Goal: Information Seeking & Learning: Check status

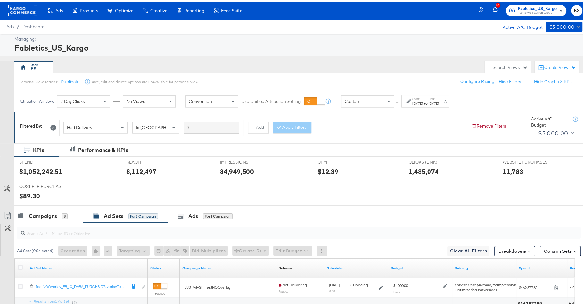
click at [518, 10] on span "TechStyle Fashion Group" at bounding box center [537, 11] width 39 height 5
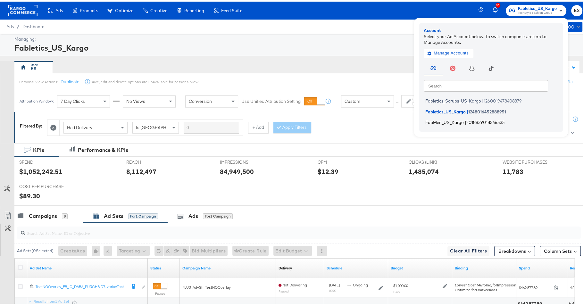
click at [448, 122] on span "FabMen_US_Kargo" at bounding box center [444, 120] width 38 height 5
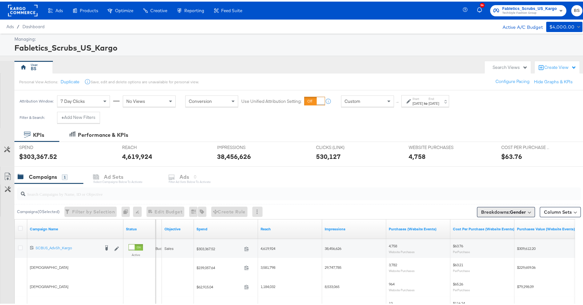
click at [522, 207] on button "Breakdowns: Gender" at bounding box center [506, 211] width 58 height 10
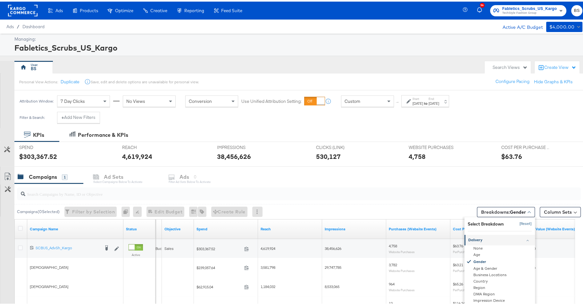
click at [521, 223] on button "[Reset]" at bounding box center [524, 222] width 16 height 10
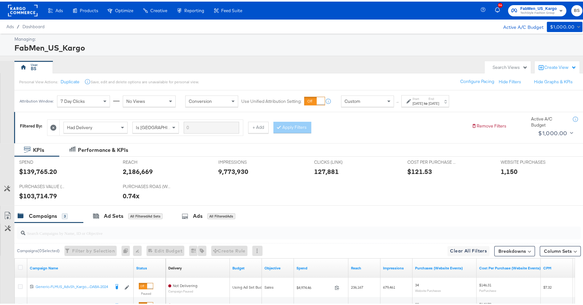
click at [429, 100] on strong "to" at bounding box center [425, 101] width 5 height 5
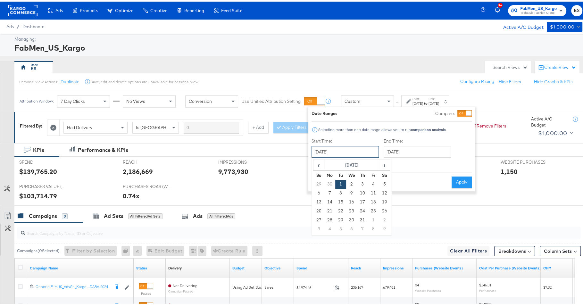
click at [357, 148] on input "[DATE]" at bounding box center [345, 151] width 67 height 12
click at [383, 163] on span "›" at bounding box center [385, 164] width 10 height 10
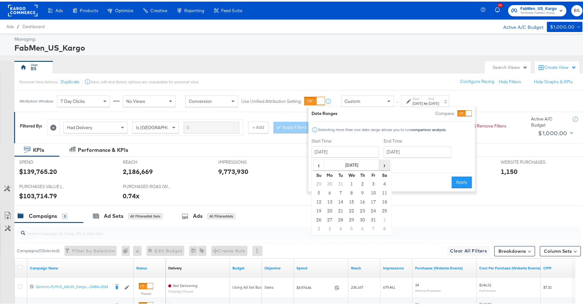
click at [383, 163] on span "›" at bounding box center [385, 164] width 10 height 10
click at [340, 181] on td "1" at bounding box center [340, 182] width 11 height 9
type input "[DATE]"
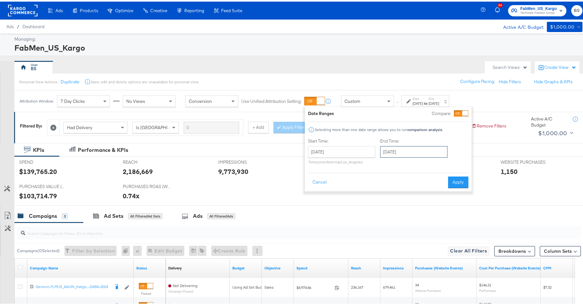
click at [437, 152] on input "[DATE]" at bounding box center [413, 151] width 67 height 12
click at [456, 165] on span "›" at bounding box center [453, 164] width 10 height 10
click at [397, 227] on td "30" at bounding box center [398, 227] width 11 height 9
type input "[DATE]"
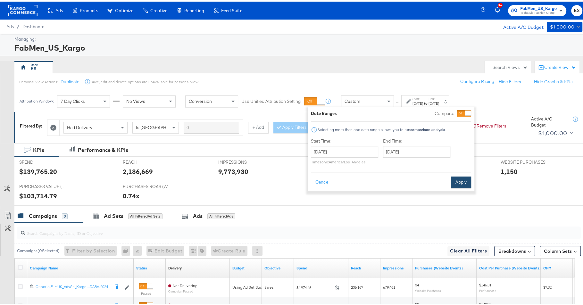
click at [460, 177] on button "Apply" at bounding box center [461, 181] width 20 height 12
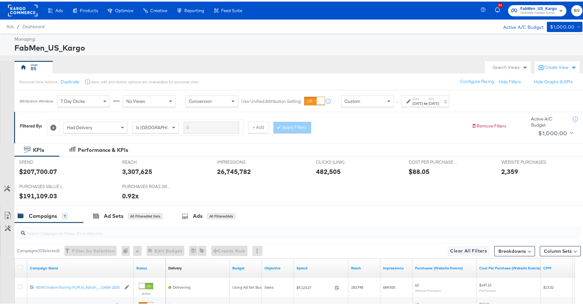
click at [54, 124] on icon at bounding box center [53, 126] width 6 height 6
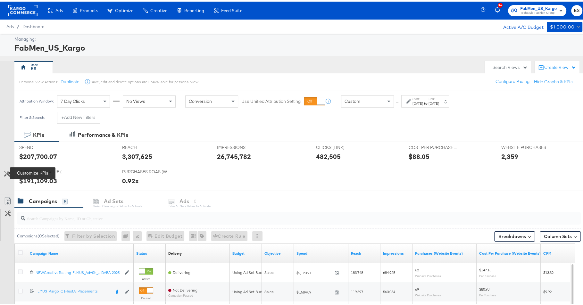
click at [9, 172] on icon at bounding box center [7, 172] width 6 height 6
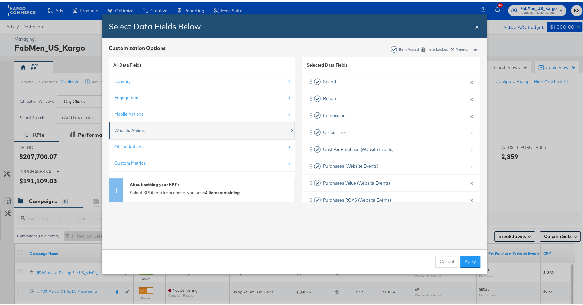
click at [177, 132] on div "Website Actions" at bounding box center [201, 128] width 175 height 13
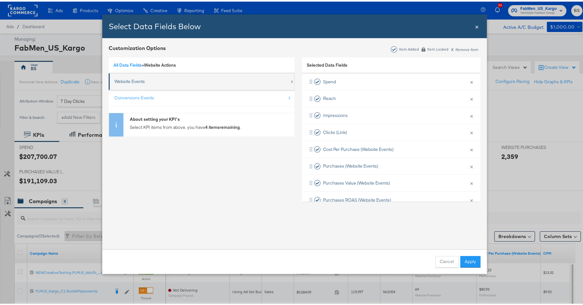
click at [140, 85] on div "Website Events" at bounding box center [201, 79] width 175 height 13
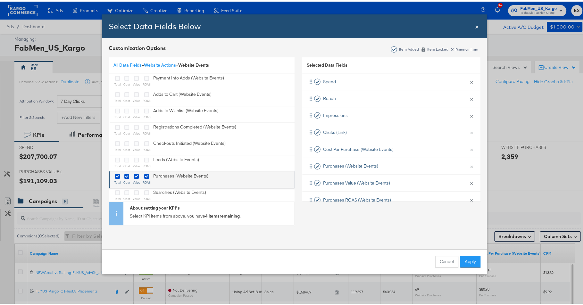
scroll to position [24, 0]
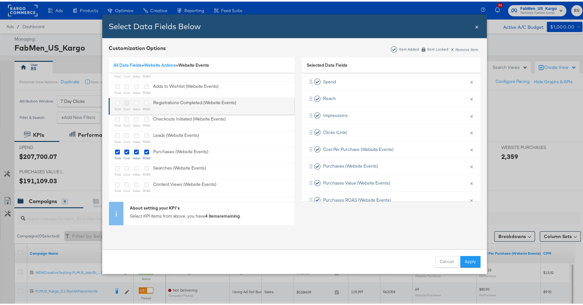
click at [125, 100] on icon "Bulk Add Locations Modal" at bounding box center [126, 101] width 5 height 5
click at [0, 0] on input "Bulk Add Locations Modal" at bounding box center [0, 0] width 0 height 0
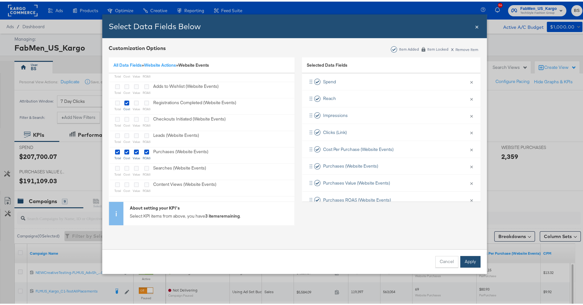
click at [466, 258] on button "Apply" at bounding box center [470, 261] width 20 height 12
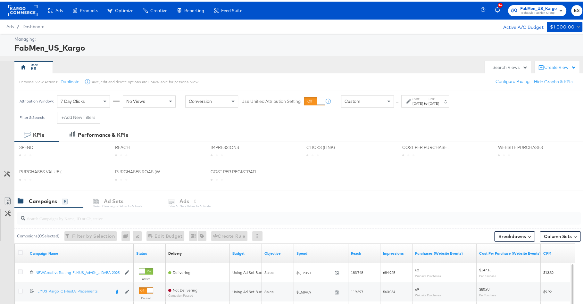
scroll to position [0, 0]
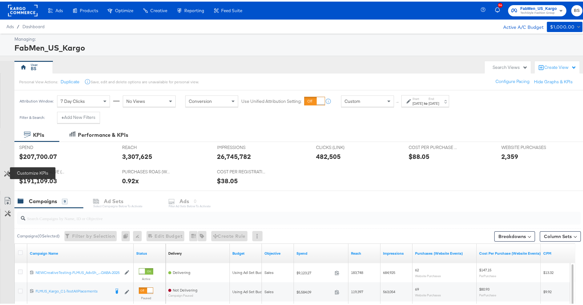
click at [7, 173] on icon at bounding box center [7, 172] width 6 height 6
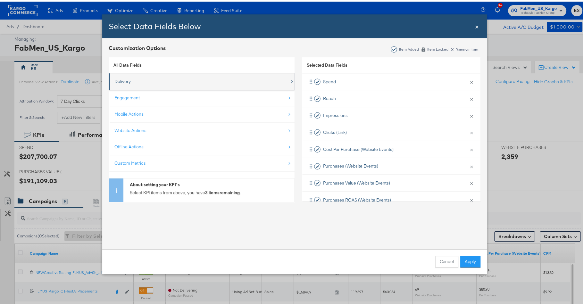
click at [129, 83] on div "Delivery" at bounding box center [201, 79] width 175 height 13
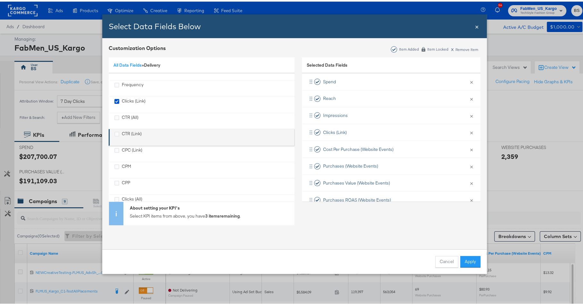
scroll to position [57, 0]
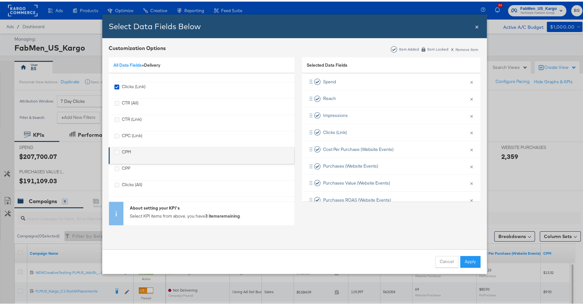
click at [130, 155] on div "CPM" at bounding box center [201, 153] width 175 height 13
click at [118, 153] on div "CPM" at bounding box center [122, 153] width 17 height 13
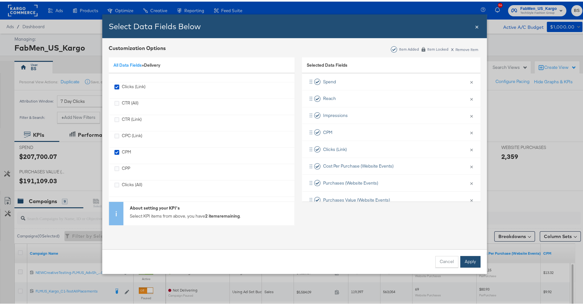
click at [467, 261] on button "Apply" at bounding box center [470, 261] width 20 height 12
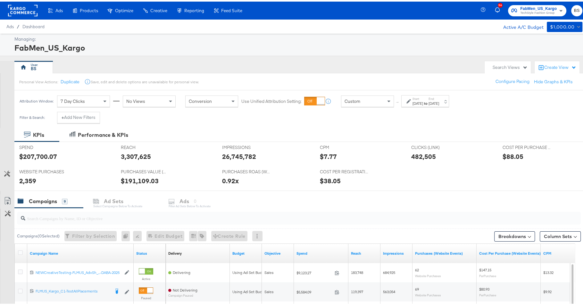
click at [6, 176] on button "Customize KPIs" at bounding box center [7, 172] width 14 height 11
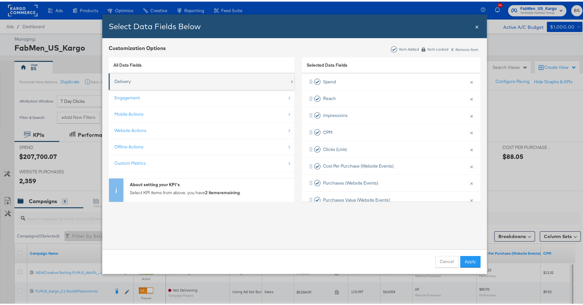
click at [130, 83] on div "Delivery" at bounding box center [201, 79] width 175 height 13
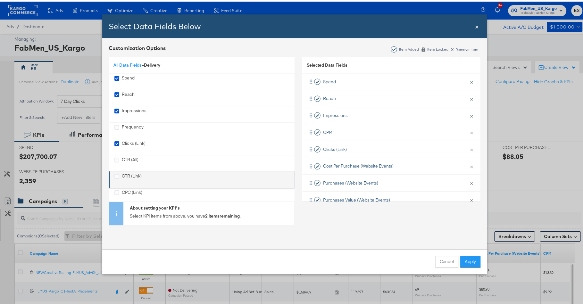
click at [130, 174] on div "CTR (Link)" at bounding box center [132, 178] width 20 height 13
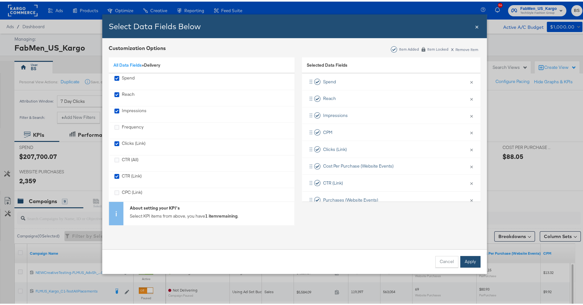
click at [469, 256] on button "Apply" at bounding box center [470, 261] width 20 height 12
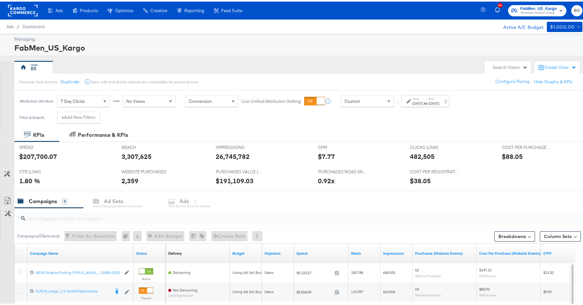
click at [422, 97] on label "Start:" at bounding box center [418, 97] width 11 height 4
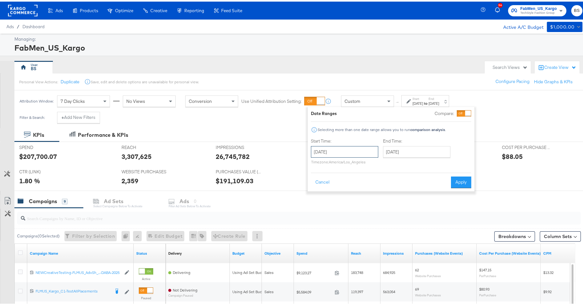
click at [356, 147] on input "[DATE]" at bounding box center [344, 151] width 67 height 12
click at [320, 162] on span "‹" at bounding box center [318, 164] width 10 height 10
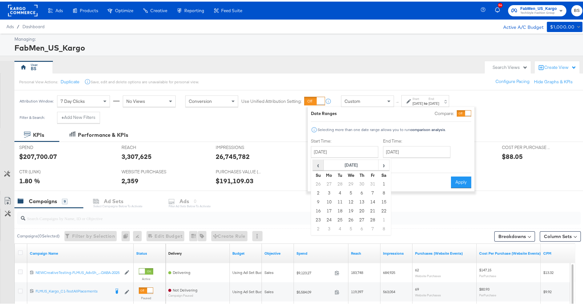
click at [320, 162] on span "‹" at bounding box center [318, 164] width 10 height 10
click at [387, 165] on span "›" at bounding box center [384, 164] width 10 height 10
click at [348, 184] on td "1" at bounding box center [351, 182] width 11 height 9
type input "[DATE]"
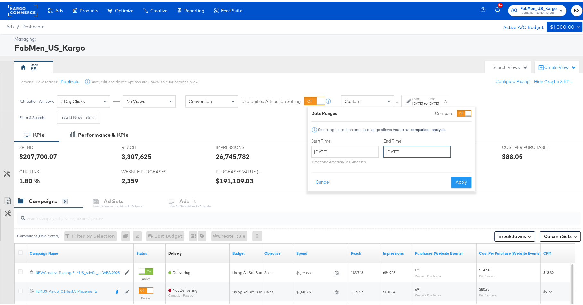
click at [408, 149] on input "[DATE]" at bounding box center [416, 151] width 67 height 12
click at [382, 167] on div "Date Ranges Compare: Selecting more than one date range allows you to run compa…" at bounding box center [391, 148] width 160 height 78
click at [398, 149] on input "[DATE]" at bounding box center [416, 151] width 67 height 12
click at [391, 162] on span "‹" at bounding box center [391, 164] width 10 height 10
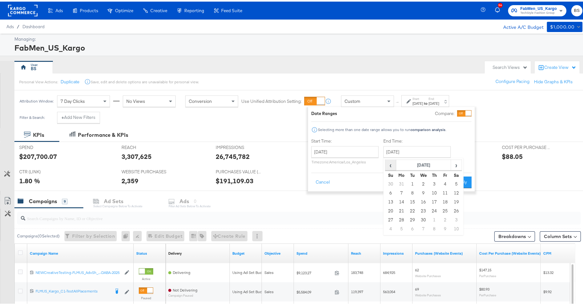
click at [391, 162] on span "‹" at bounding box center [391, 164] width 10 height 10
click at [400, 226] on td "31" at bounding box center [401, 227] width 11 height 9
type input "[DATE]"
click at [454, 181] on button "Apply" at bounding box center [461, 181] width 20 height 12
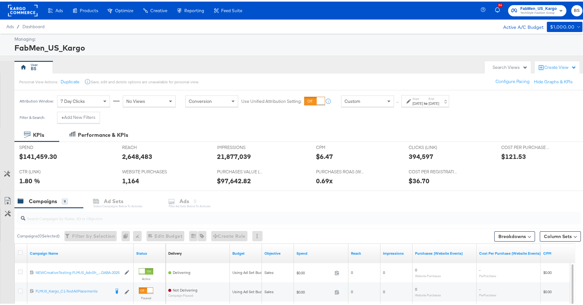
click at [416, 101] on div "[DATE]" at bounding box center [418, 101] width 11 height 5
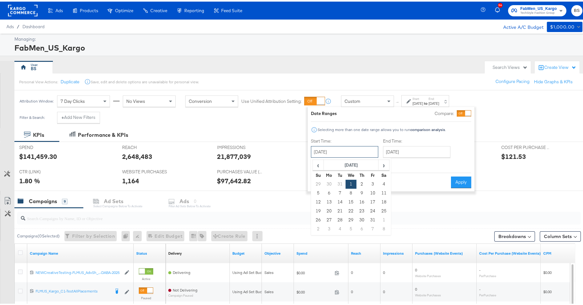
click at [354, 148] on input "[DATE]" at bounding box center [344, 151] width 67 height 12
click at [385, 165] on span "›" at bounding box center [384, 164] width 10 height 10
click at [340, 180] on td "1" at bounding box center [340, 182] width 11 height 9
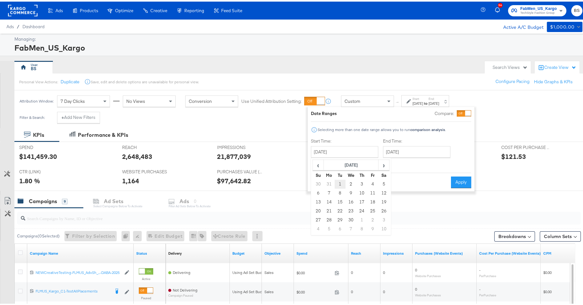
type input "[DATE]"
click at [414, 150] on input "[DATE]" at bounding box center [413, 151] width 67 height 12
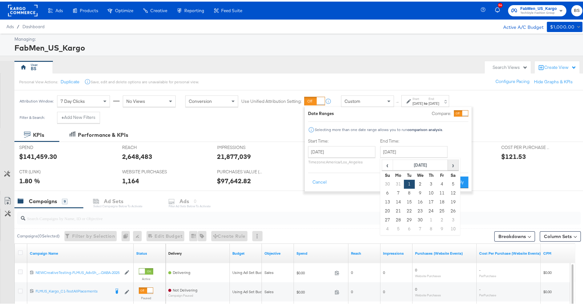
click at [452, 165] on span "›" at bounding box center [453, 164] width 10 height 10
click at [398, 226] on td "30" at bounding box center [398, 227] width 11 height 9
type input "[DATE]"
click at [459, 181] on button "Apply" at bounding box center [461, 181] width 20 height 12
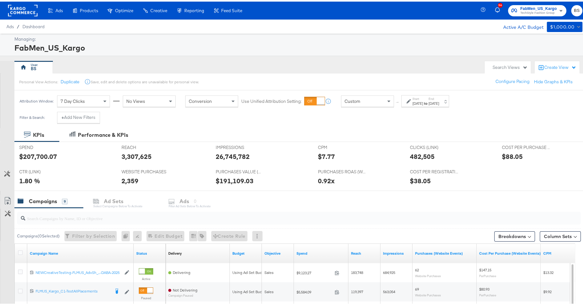
click at [522, 13] on span "TechStyle Fashion Group" at bounding box center [538, 11] width 37 height 5
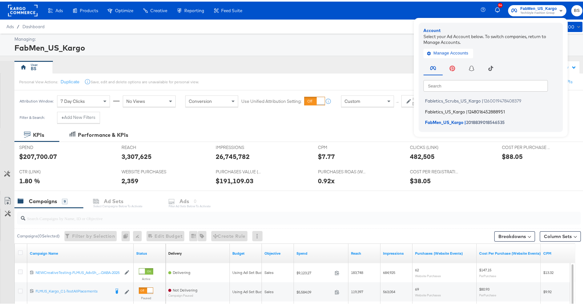
click at [449, 109] on span "Fabletics_US_Kargo" at bounding box center [445, 109] width 40 height 5
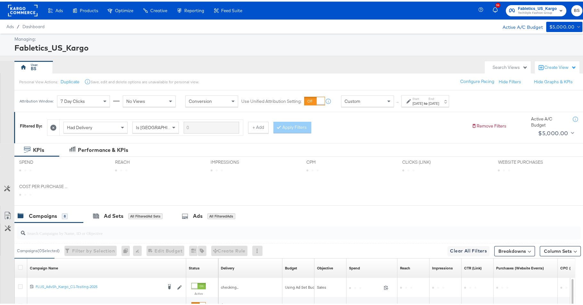
click at [423, 96] on label "Start:" at bounding box center [418, 97] width 11 height 4
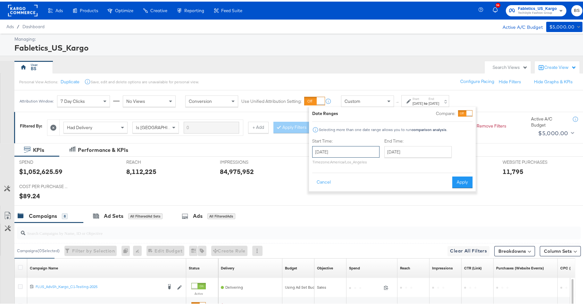
click at [362, 146] on input "May 1st 2025" at bounding box center [345, 151] width 67 height 12
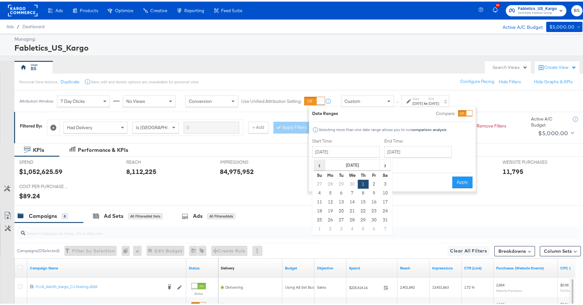
click at [321, 164] on span "‹" at bounding box center [320, 164] width 10 height 10
click at [383, 166] on span "›" at bounding box center [385, 164] width 10 height 10
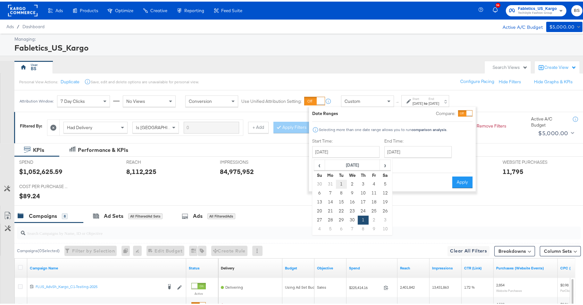
click at [340, 183] on td "1" at bounding box center [341, 182] width 11 height 9
type input "[DATE]"
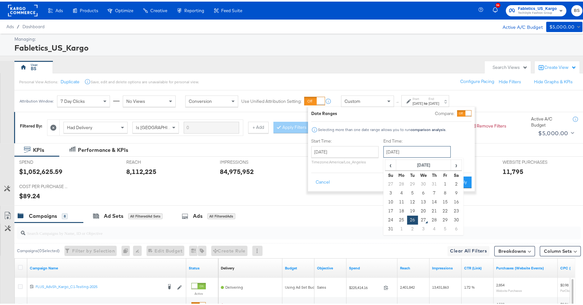
click at [417, 154] on input "August 26th 2025" at bounding box center [416, 151] width 67 height 12
click at [393, 164] on span "‹" at bounding box center [391, 164] width 10 height 10
click at [402, 224] on td "30" at bounding box center [401, 227] width 11 height 9
type input "[DATE]"
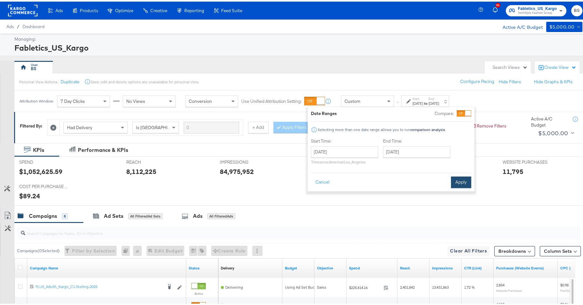
click at [461, 179] on button "Apply" at bounding box center [461, 181] width 20 height 12
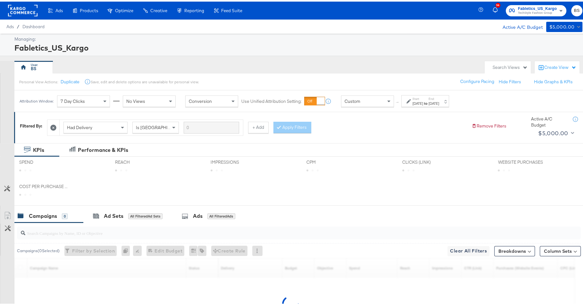
click at [331, 71] on div "BS" at bounding box center [247, 65] width 467 height 13
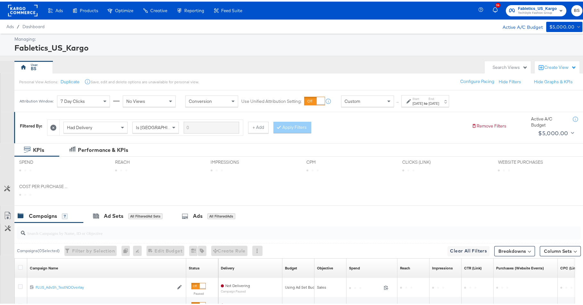
scroll to position [31, 0]
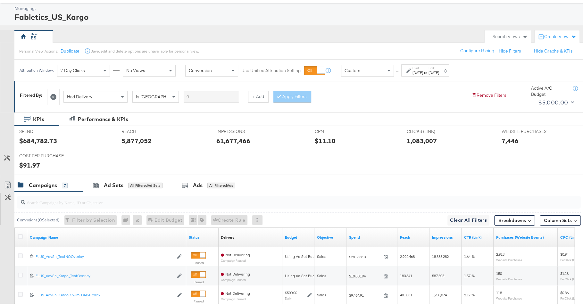
click at [7, 156] on icon at bounding box center [7, 156] width 6 height 6
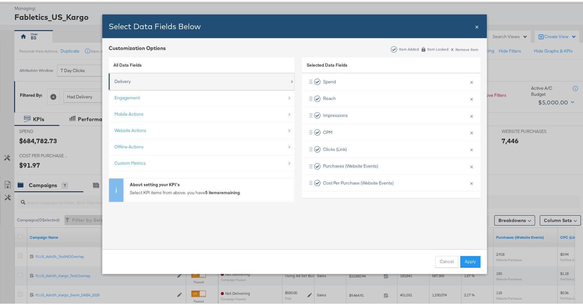
click at [141, 82] on div "Delivery" at bounding box center [201, 79] width 175 height 13
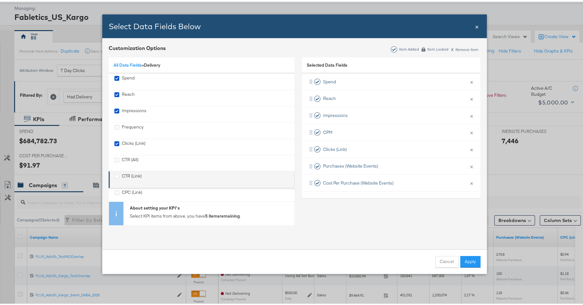
click at [133, 173] on div "CTR (Link)" at bounding box center [132, 178] width 20 height 13
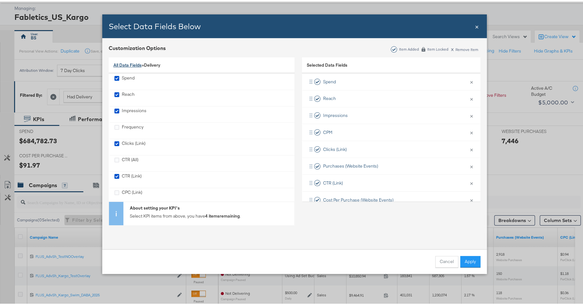
click at [134, 64] on link "All Data Fields" at bounding box center [127, 64] width 28 height 6
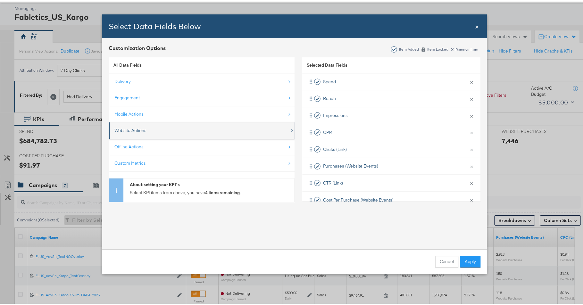
click at [140, 129] on div "Website Actions" at bounding box center [130, 129] width 32 height 6
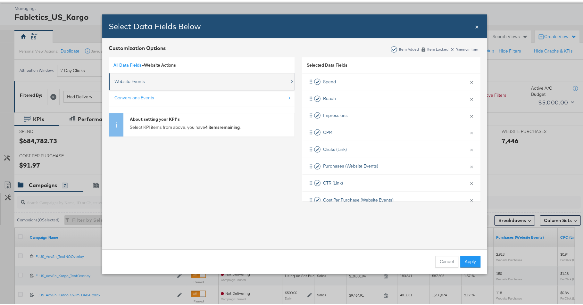
click at [140, 84] on div "Website Events" at bounding box center [201, 79] width 175 height 13
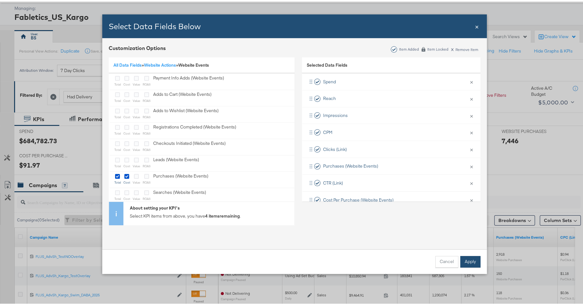
click at [468, 257] on button "Apply" at bounding box center [470, 261] width 20 height 12
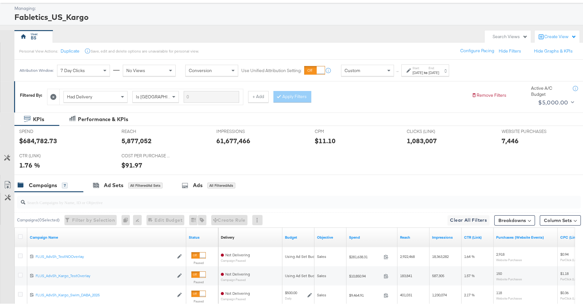
scroll to position [100, 0]
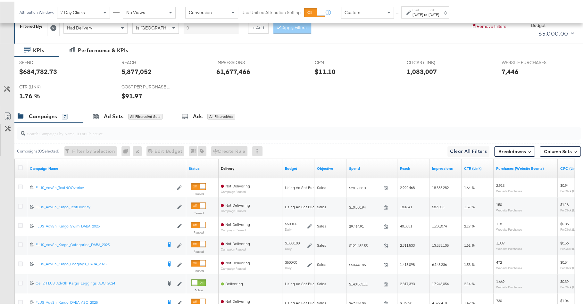
click at [241, 133] on input "search" at bounding box center [277, 129] width 504 height 13
type input "b"
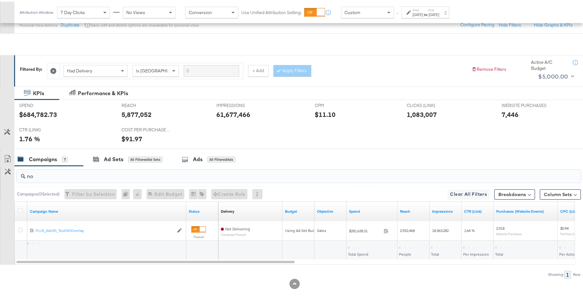
scroll to position [55, 0]
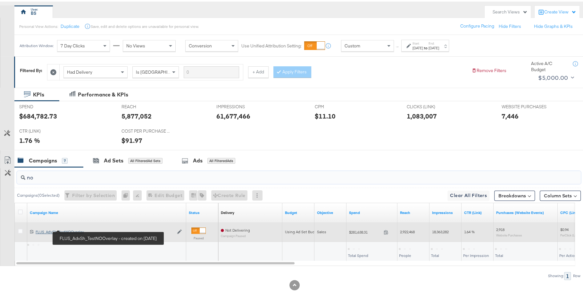
type input "no"
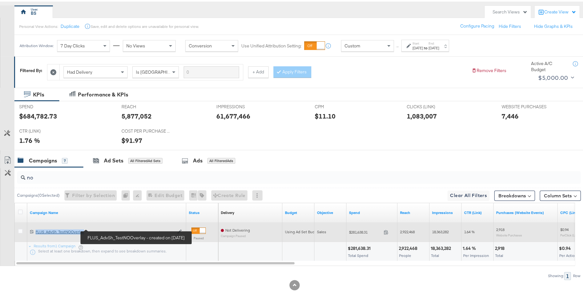
copy div "FLUS_AdvSh_TestNOOverlay"
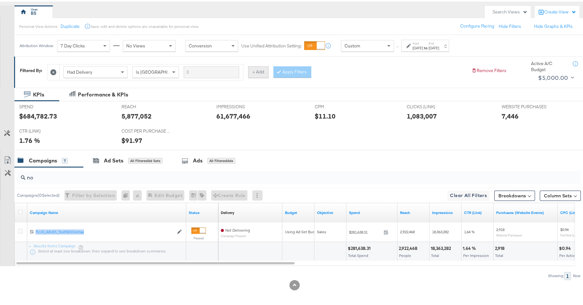
click at [257, 75] on button "+ Add" at bounding box center [258, 71] width 21 height 12
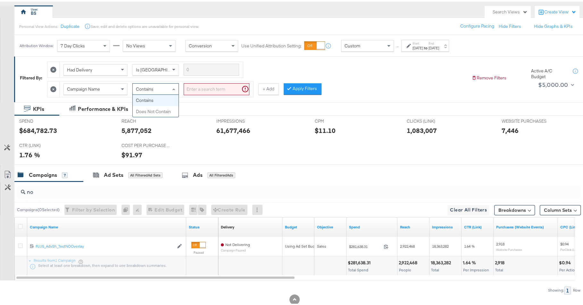
click at [158, 85] on div "Contains" at bounding box center [156, 87] width 46 height 11
click at [197, 91] on input "search" at bounding box center [217, 88] width 66 height 12
paste input "FLUS_AdvSh_TestNOOverlay"
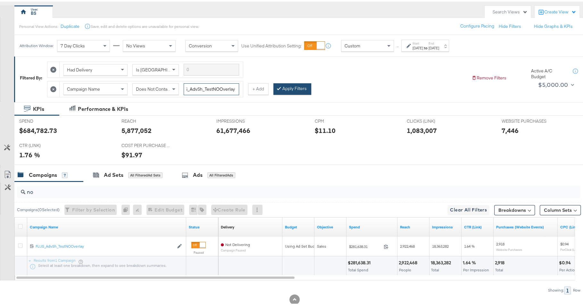
type input "FLUS_AdvSh_TestNOOverlay"
click at [285, 89] on button "Apply Filters" at bounding box center [292, 88] width 38 height 12
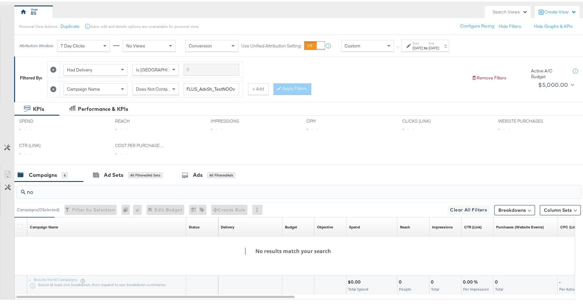
click at [268, 189] on input "no" at bounding box center [277, 188] width 504 height 13
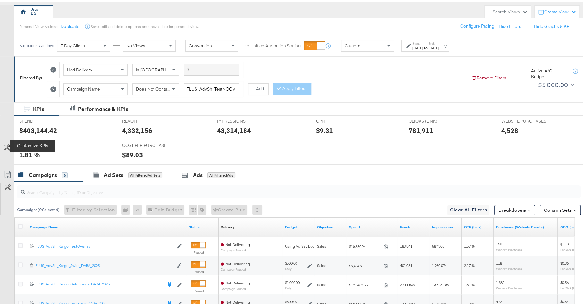
click at [7, 143] on icon at bounding box center [7, 146] width 6 height 6
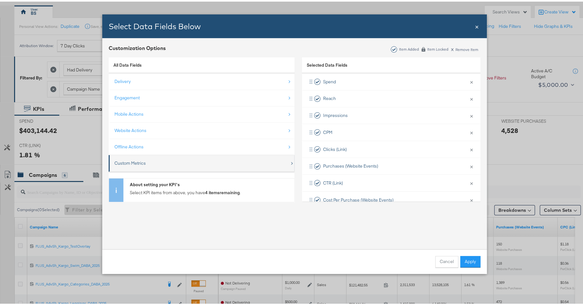
click at [143, 165] on div "Custom Metrics" at bounding box center [201, 161] width 175 height 13
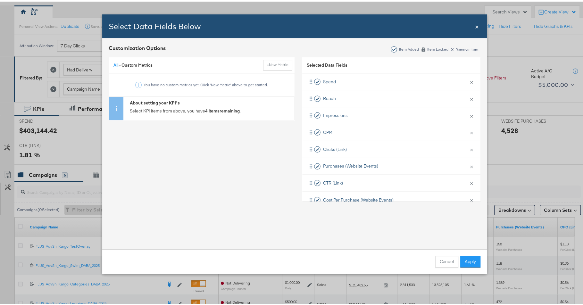
click at [117, 63] on span "All »" at bounding box center [117, 64] width 8 height 6
click at [109, 64] on div "All » Custom Metrics + New Metric" at bounding box center [202, 64] width 186 height 16
click at [113, 64] on link "All" at bounding box center [115, 64] width 5 height 6
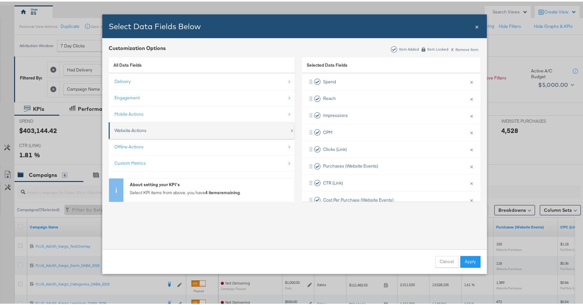
click at [158, 133] on div "Website Actions" at bounding box center [201, 128] width 175 height 13
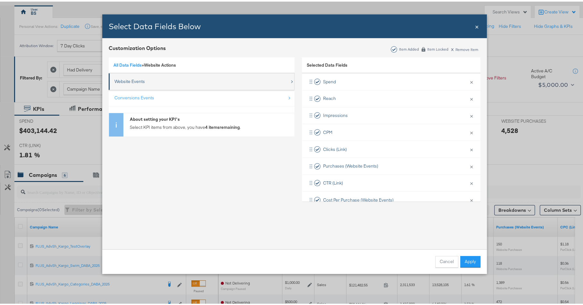
click at [150, 83] on div "Website Events" at bounding box center [201, 79] width 175 height 13
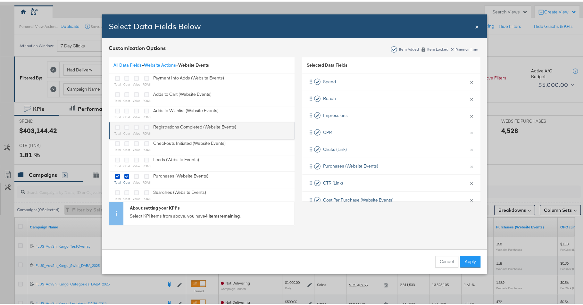
click at [115, 129] on div "Bulk Add Locations Modal" at bounding box center [117, 125] width 6 height 7
click at [124, 126] on icon "Bulk Add Locations Modal" at bounding box center [126, 125] width 5 height 5
click at [0, 0] on input "Bulk Add Locations Modal" at bounding box center [0, 0] width 0 height 0
click at [115, 126] on icon "Bulk Add Locations Modal" at bounding box center [117, 125] width 5 height 5
click at [0, 0] on input "Bulk Add Locations Modal" at bounding box center [0, 0] width 0 height 0
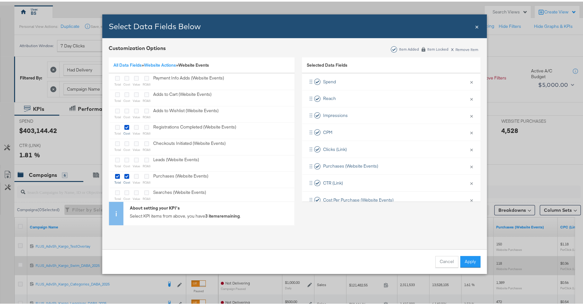
click at [465, 259] on button "Apply" at bounding box center [470, 261] width 20 height 12
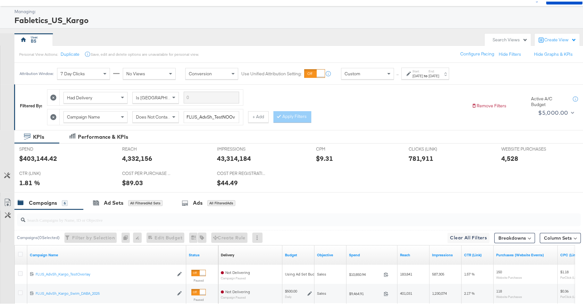
scroll to position [5, 0]
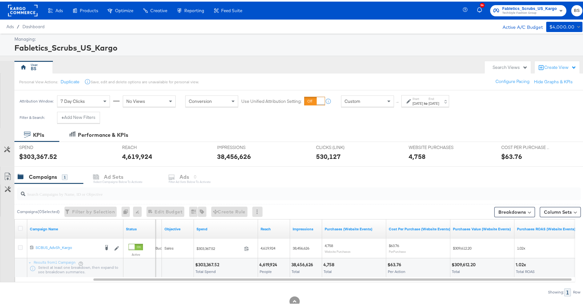
click at [424, 107] on div "Attribution Window: 7 Day Clicks No Views Conversion Use Unified Attribution Se…" at bounding box center [235, 99] width 443 height 21
click at [423, 100] on div "[DATE]" at bounding box center [418, 101] width 11 height 5
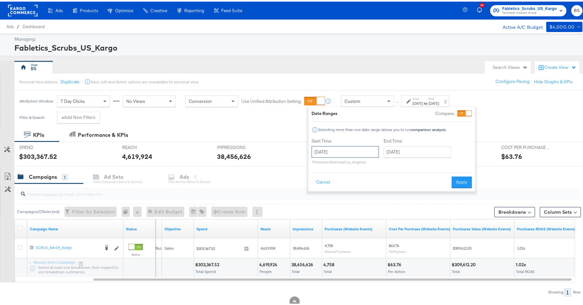
click at [356, 153] on input "[DATE]" at bounding box center [345, 151] width 67 height 12
click at [317, 161] on span "‹" at bounding box center [319, 164] width 10 height 10
click at [388, 163] on span "›" at bounding box center [385, 164] width 10 height 10
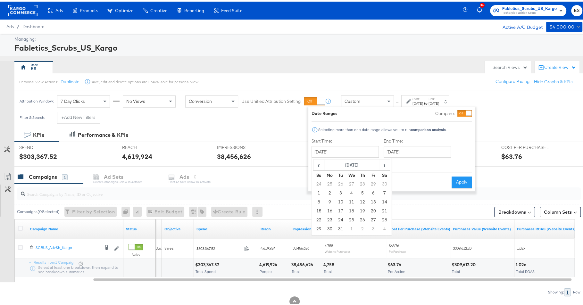
click at [390, 164] on div "‹ [DATE] › Su Mo Tu We Th Fr Sa 24 25 26 27 28 29 30 1 2 3 4 5 6 7 8 9 10 11 12…" at bounding box center [352, 194] width 80 height 77
click at [388, 164] on span "›" at bounding box center [385, 164] width 10 height 10
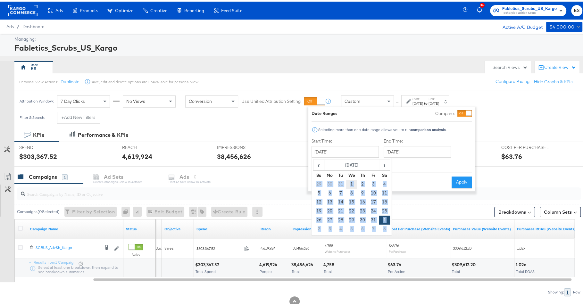
click at [353, 181] on td "1" at bounding box center [351, 182] width 11 height 9
type input "[DATE]"
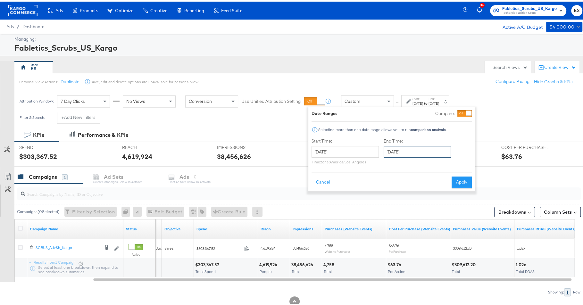
click at [414, 149] on input "[DATE]" at bounding box center [417, 151] width 67 height 12
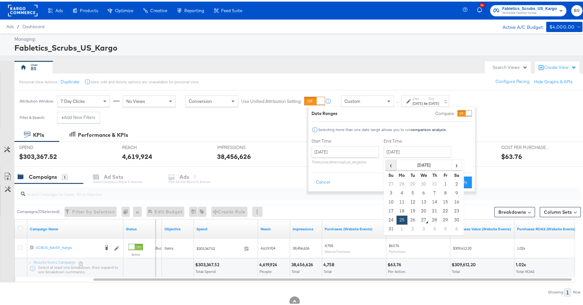
click at [389, 165] on span "‹" at bounding box center [391, 164] width 10 height 10
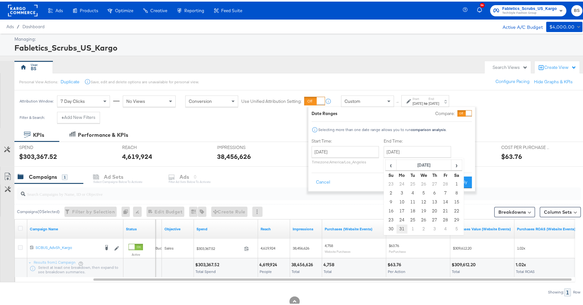
click at [402, 227] on td "31" at bounding box center [402, 227] width 11 height 9
type input "[DATE]"
click at [454, 181] on button "Apply" at bounding box center [461, 181] width 20 height 12
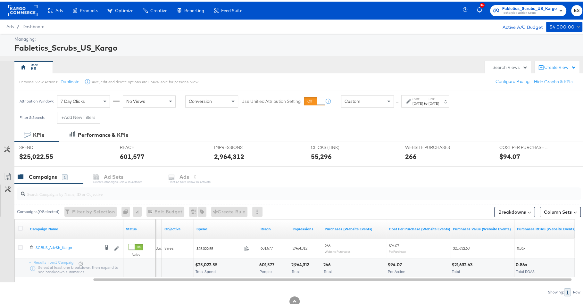
click at [412, 105] on div "Attribution Window: 7 Day Clicks No Views Conversion Use Unified Attribution Se…" at bounding box center [235, 99] width 443 height 21
click at [415, 104] on div "[DATE]" at bounding box center [418, 101] width 11 height 5
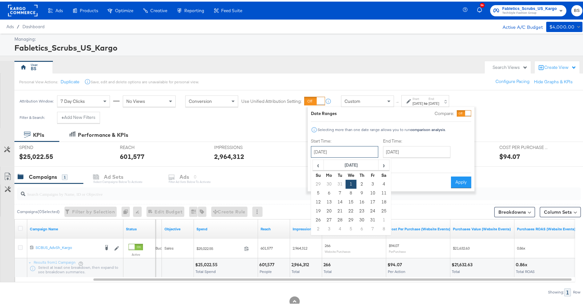
click at [359, 149] on input "[DATE]" at bounding box center [344, 151] width 67 height 12
click at [387, 162] on span "›" at bounding box center [384, 164] width 10 height 10
click at [340, 181] on td "1" at bounding box center [340, 182] width 11 height 9
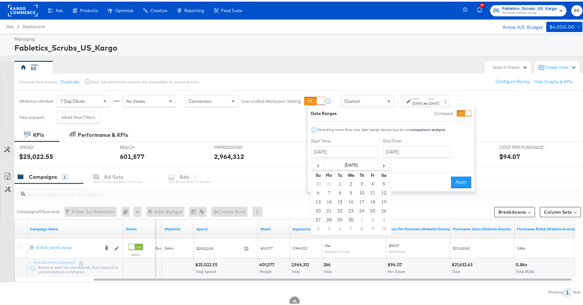
type input "[DATE]"
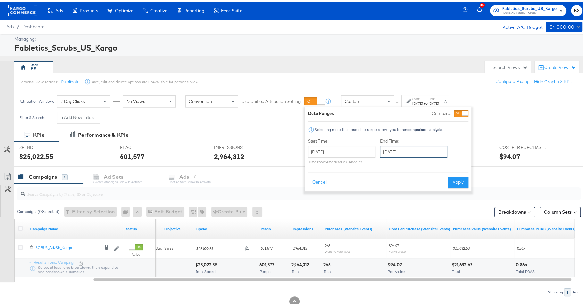
click at [410, 154] on input "[DATE]" at bounding box center [413, 151] width 67 height 12
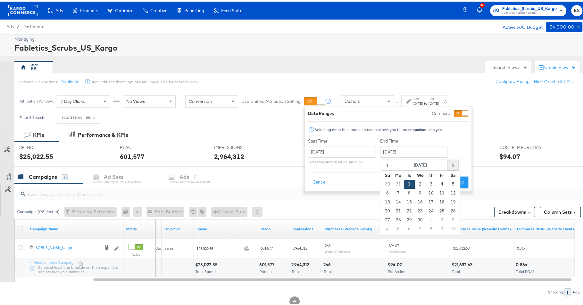
click at [457, 163] on span "›" at bounding box center [453, 164] width 10 height 10
click at [458, 159] on span "›" at bounding box center [453, 164] width 10 height 10
click at [396, 226] on td "30" at bounding box center [398, 227] width 11 height 9
type input "[DATE]"
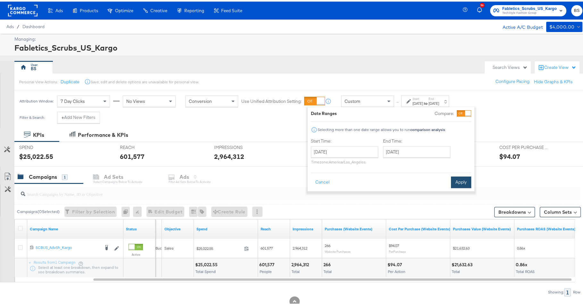
click at [455, 177] on button "Apply" at bounding box center [461, 181] width 20 height 12
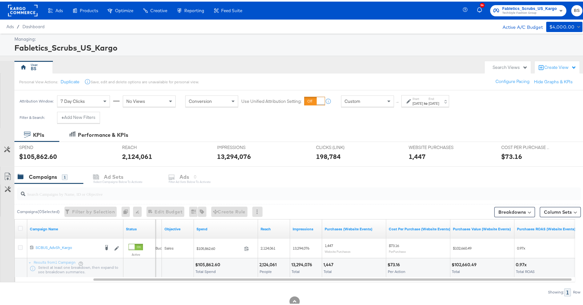
click at [8, 143] on button "Customize KPIs" at bounding box center [7, 148] width 14 height 11
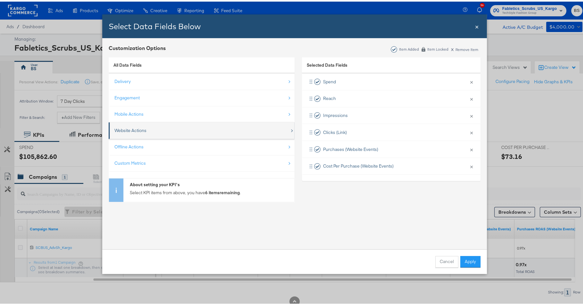
click at [154, 124] on div "Website Actions" at bounding box center [201, 128] width 175 height 13
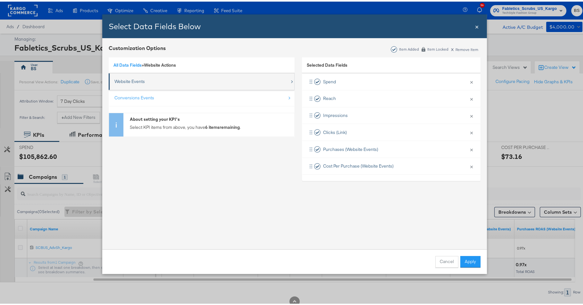
click at [159, 77] on div "Website Events" at bounding box center [201, 79] width 175 height 13
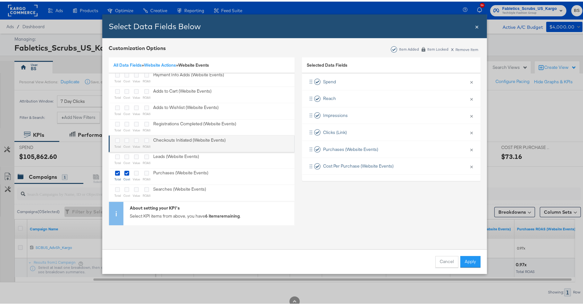
scroll to position [4, 0]
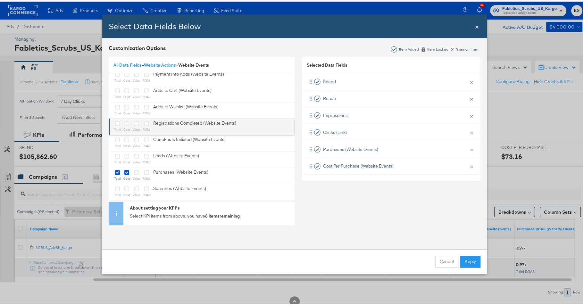
click at [117, 123] on div "Bulk Add Locations Modal" at bounding box center [117, 122] width 6 height 7
click at [115, 122] on icon "Bulk Add Locations Modal" at bounding box center [117, 122] width 5 height 5
click at [0, 0] on input "Bulk Add Locations Modal" at bounding box center [0, 0] width 0 height 0
click at [124, 122] on icon "Bulk Add Locations Modal" at bounding box center [126, 122] width 5 height 5
click at [0, 0] on input "Bulk Add Locations Modal" at bounding box center [0, 0] width 0 height 0
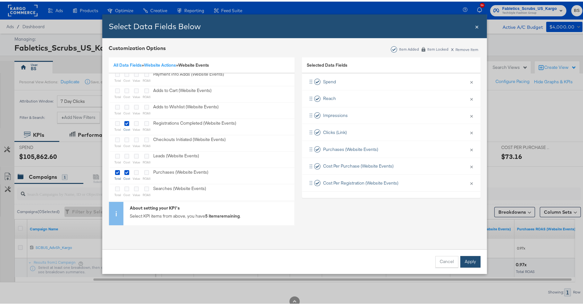
click at [467, 256] on button "Apply" at bounding box center [470, 261] width 20 height 12
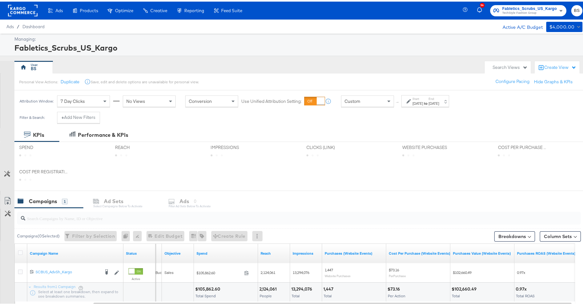
scroll to position [0, 0]
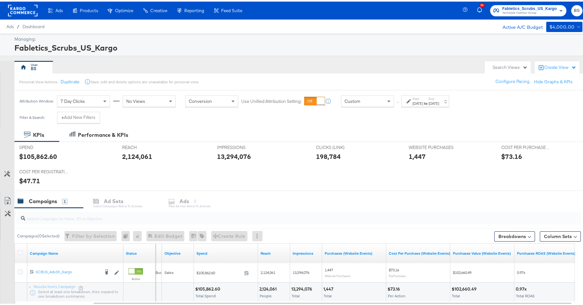
click at [3, 170] on button "Customize KPIs" at bounding box center [7, 172] width 14 height 11
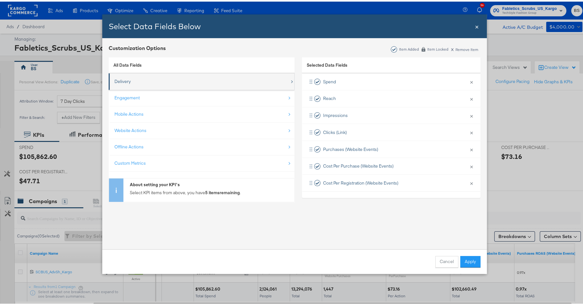
click at [151, 79] on div "Delivery" at bounding box center [201, 79] width 175 height 13
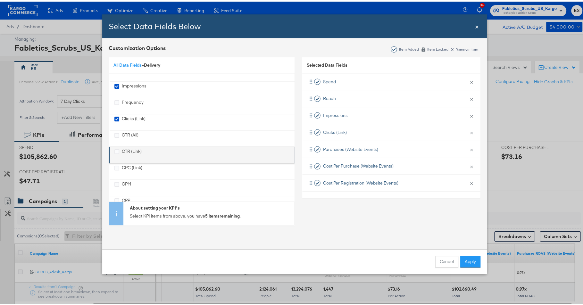
scroll to position [28, 0]
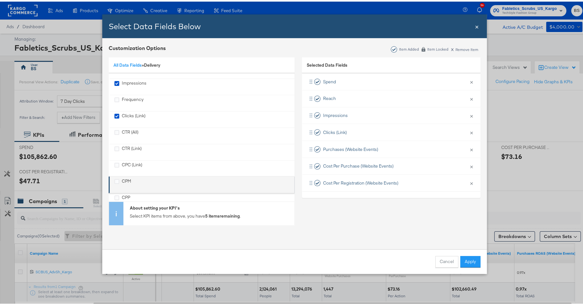
click at [124, 179] on div "CPM" at bounding box center [126, 183] width 9 height 13
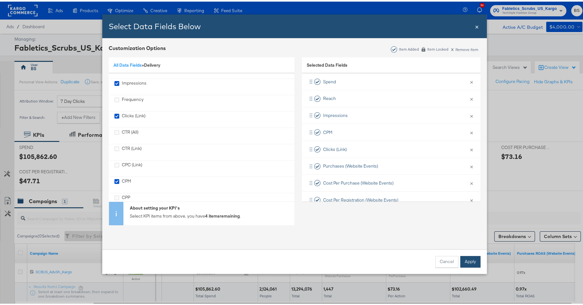
click at [469, 264] on button "Apply" at bounding box center [470, 261] width 20 height 12
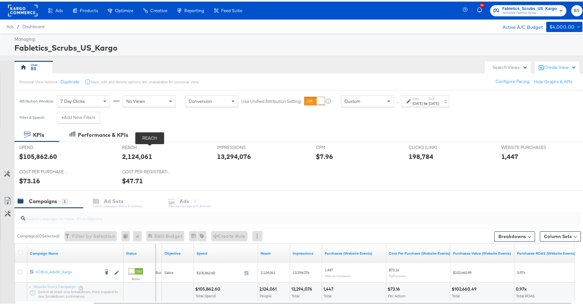
click at [149, 144] on span "REACH" at bounding box center [146, 146] width 48 height 6
copy div "2,124,061"
copy div "198,784"
